Goal: Information Seeking & Learning: Learn about a topic

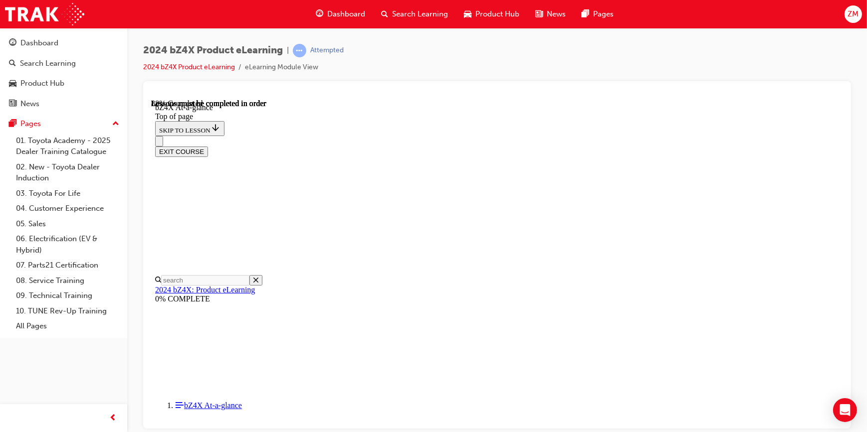
scroll to position [1391, 0]
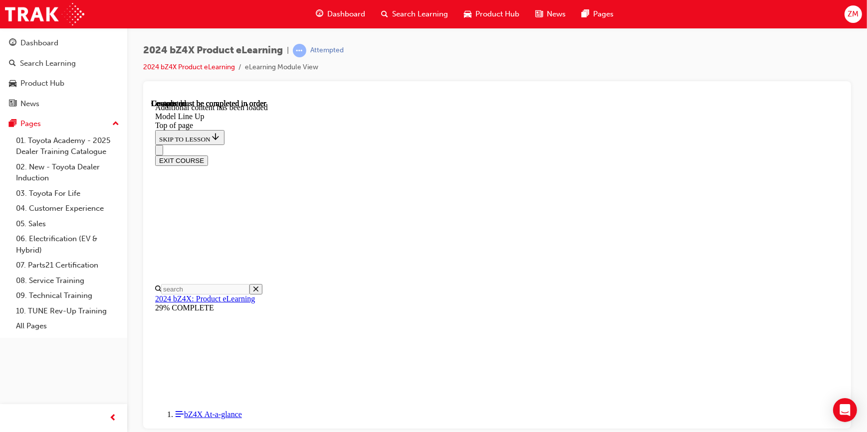
scroll to position [1987, 0]
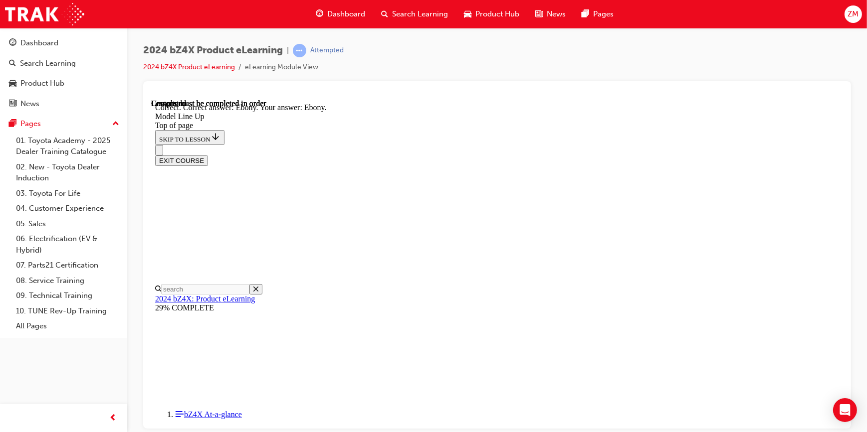
scroll to position [2129, 0]
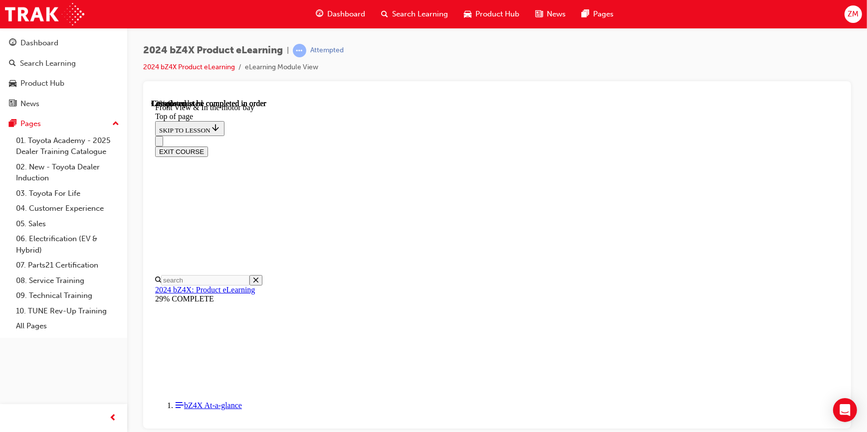
scroll to position [303, 0]
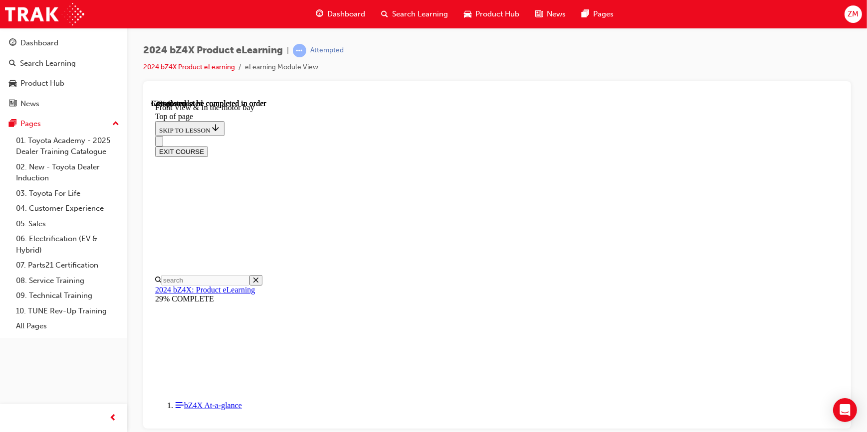
scroll to position [1408, 0]
drag, startPoint x: 333, startPoint y: 385, endPoint x: 680, endPoint y: 388, distance: 347.1
drag, startPoint x: 332, startPoint y: 385, endPoint x: 669, endPoint y: 392, distance: 336.7
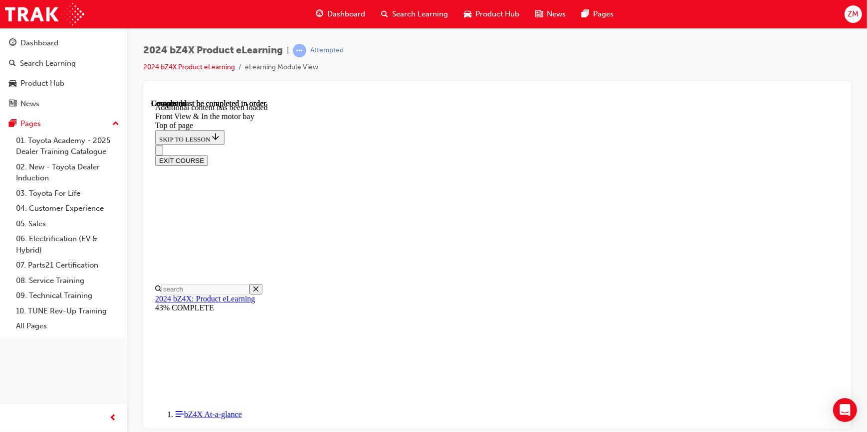
scroll to position [1740, 0]
drag, startPoint x: 518, startPoint y: 260, endPoint x: 543, endPoint y: 259, distance: 24.4
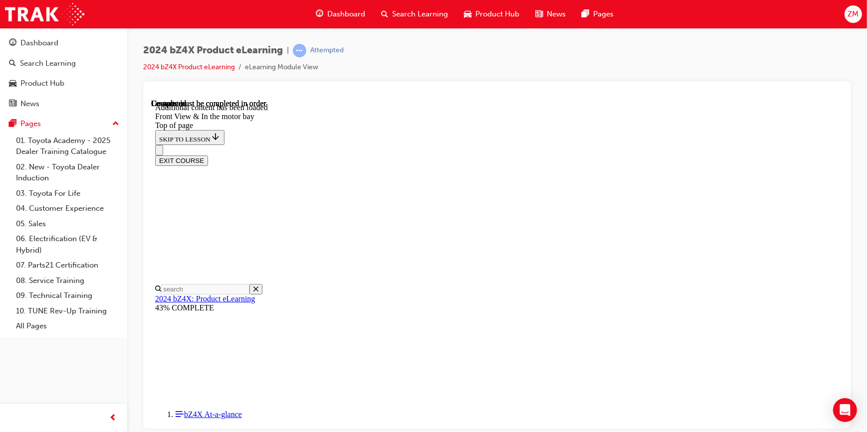
drag, startPoint x: 503, startPoint y: 212, endPoint x: 531, endPoint y: 212, distance: 27.9
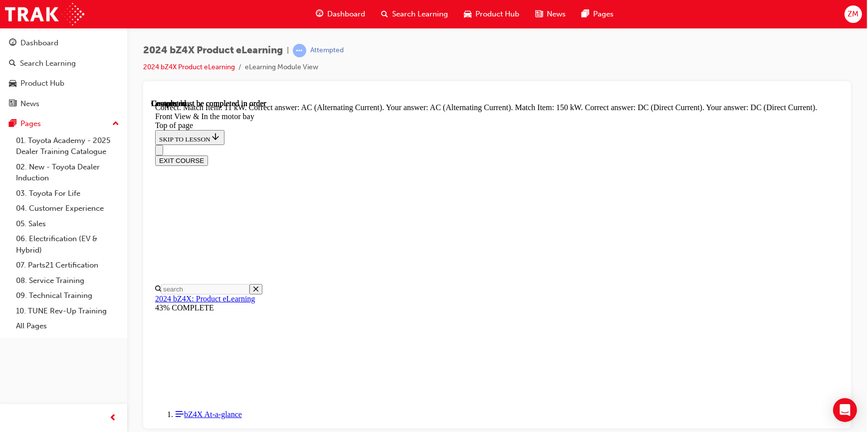
scroll to position [1820, 0]
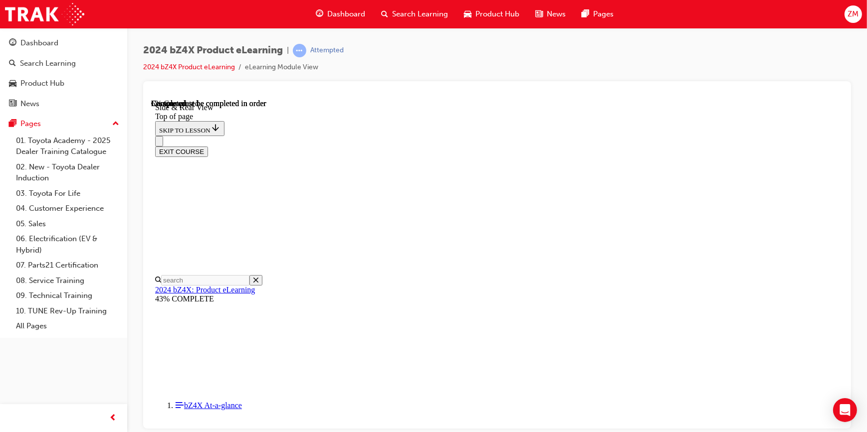
scroll to position [0, 0]
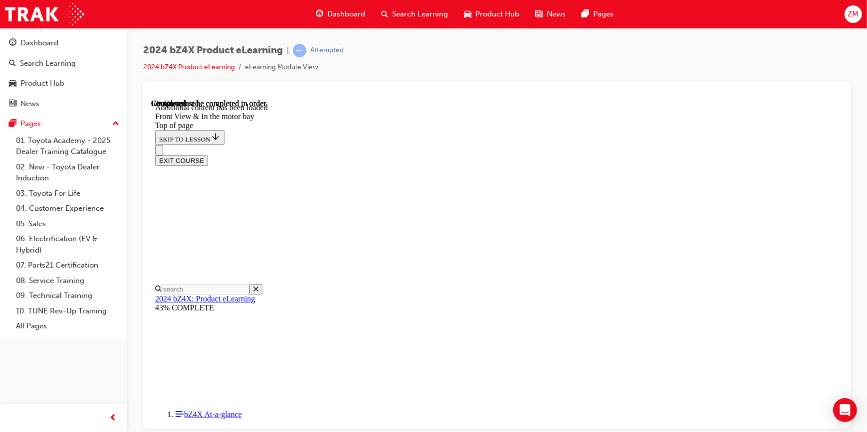
scroll to position [1753, 0]
drag, startPoint x: 483, startPoint y: 242, endPoint x: 517, endPoint y: 240, distance: 34.5
drag, startPoint x: 467, startPoint y: 194, endPoint x: 499, endPoint y: 193, distance: 31.9
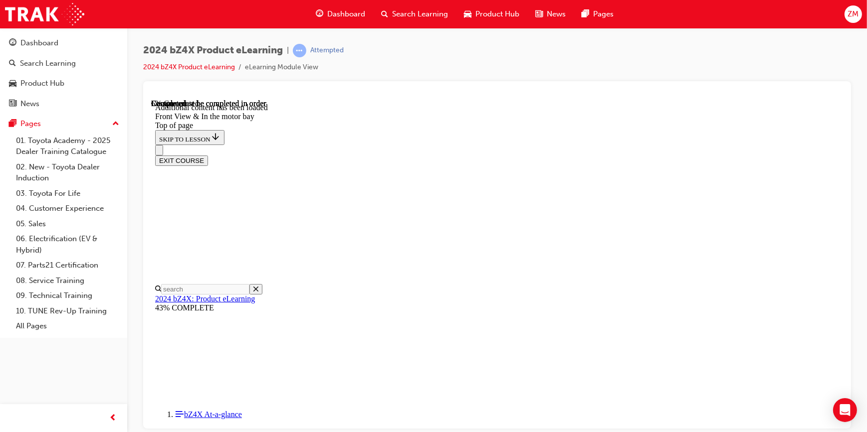
scroll to position [1754, 0]
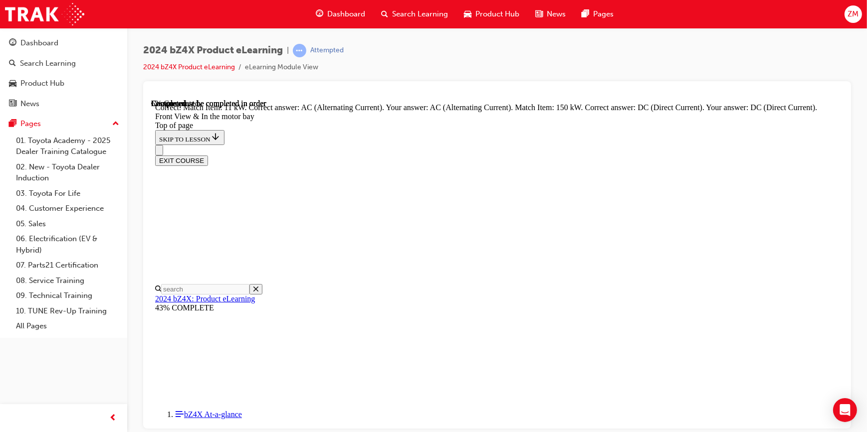
scroll to position [1820, 0]
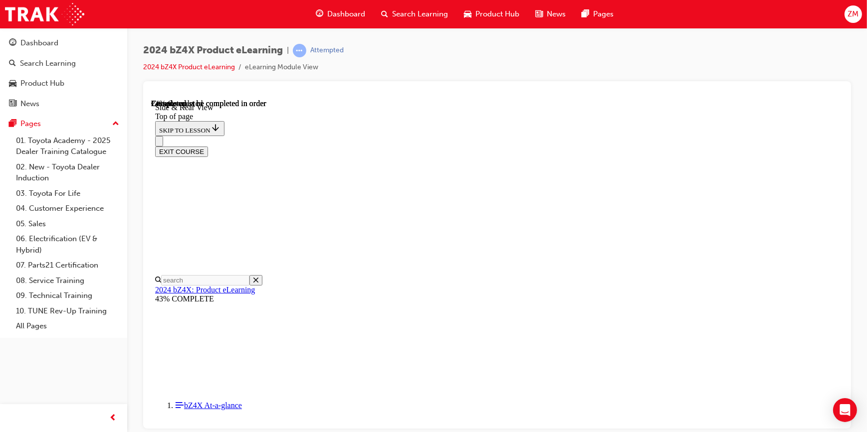
scroll to position [847, 0]
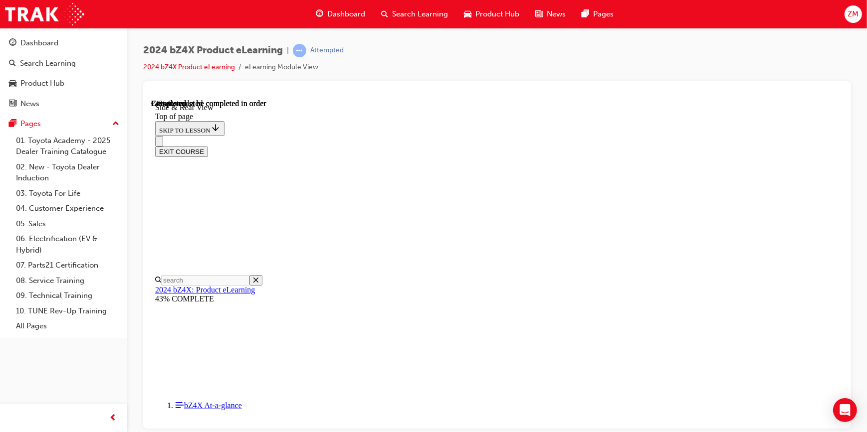
scroll to position [982, 0]
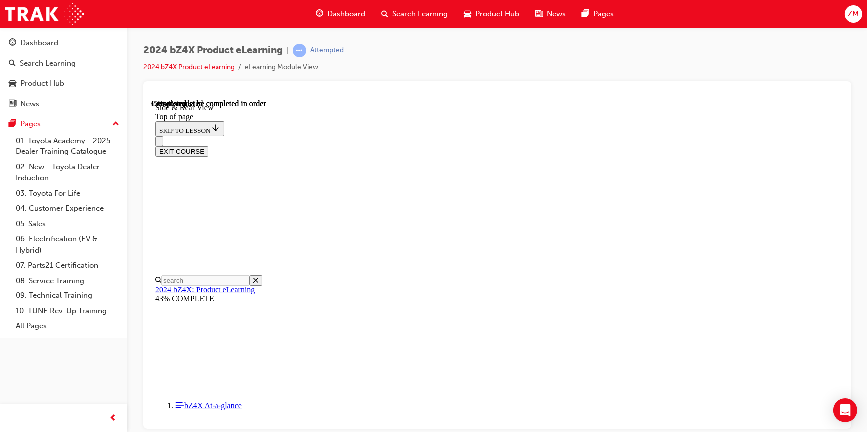
scroll to position [1328, 0]
drag, startPoint x: 335, startPoint y: 387, endPoint x: 675, endPoint y: 385, distance: 340.6
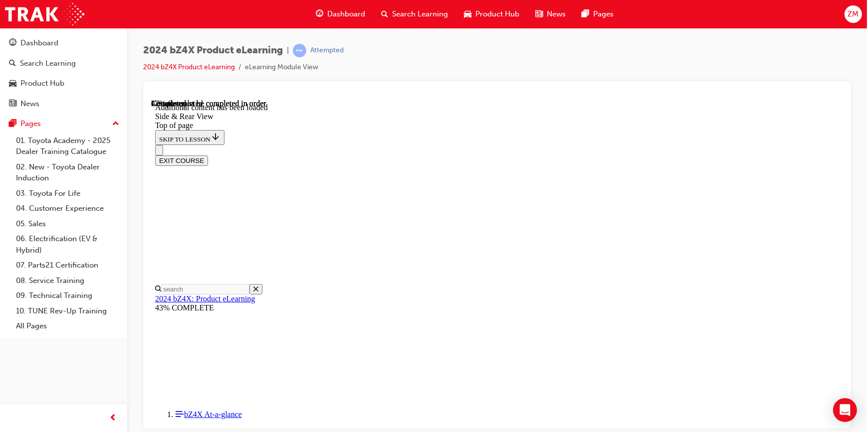
scroll to position [1660, 0]
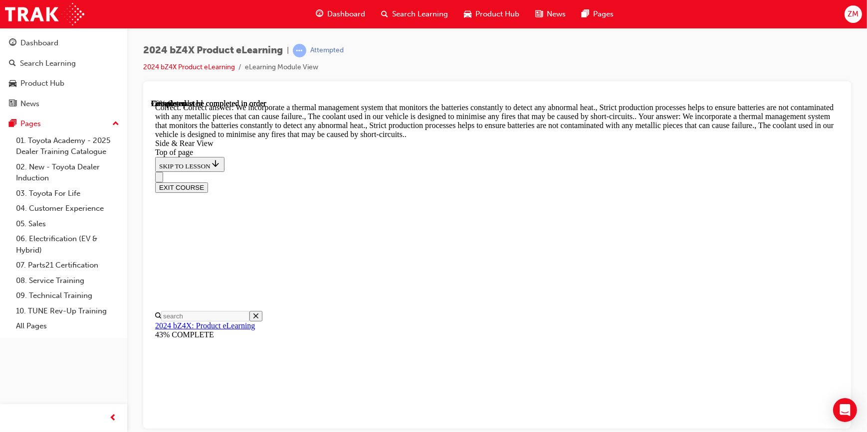
scroll to position [2576, 0]
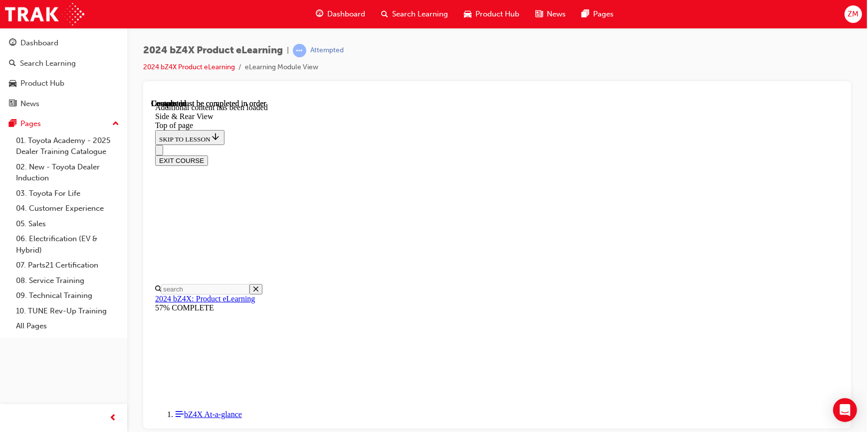
scroll to position [3302, 0]
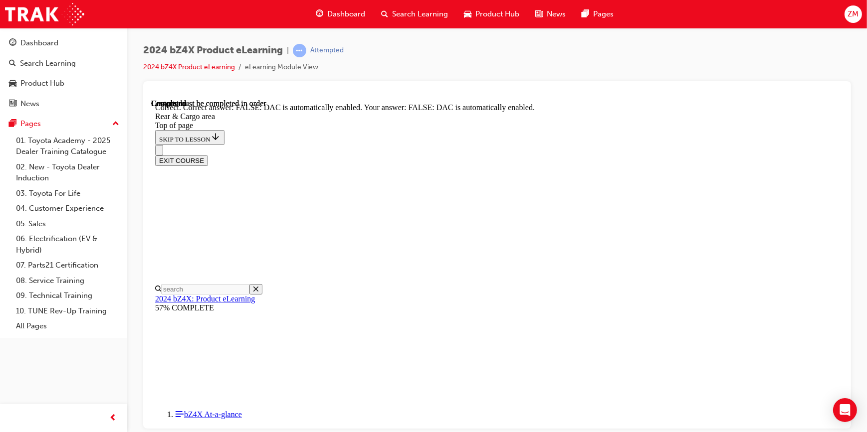
scroll to position [30, 0]
